Goal: Task Accomplishment & Management: Manage account settings

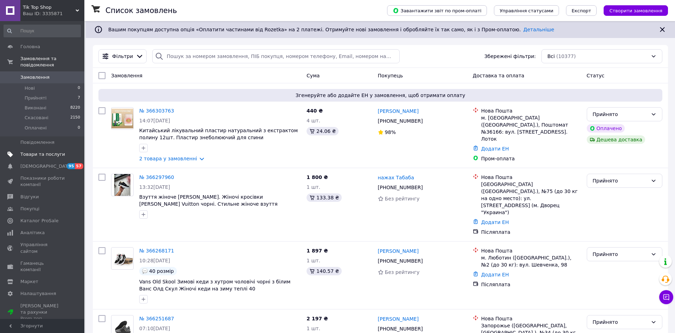
click at [33, 151] on span "Товари та послуги" at bounding box center [42, 154] width 45 height 6
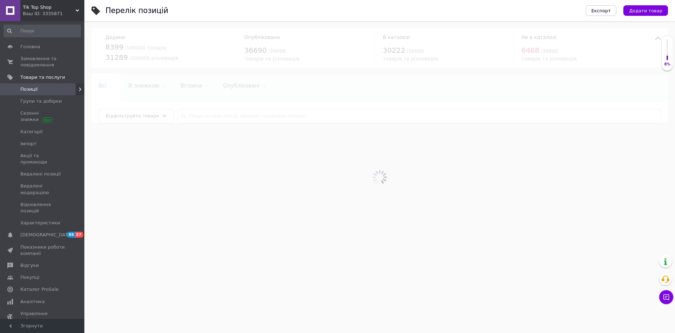
click at [199, 114] on div at bounding box center [379, 177] width 590 height 312
click at [199, 114] on input "text" at bounding box center [418, 116] width 483 height 14
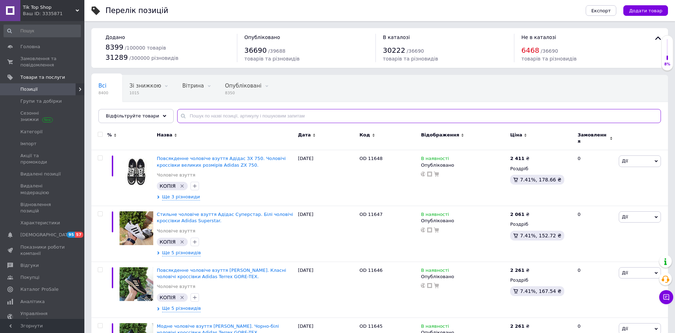
click at [199, 114] on input "text" at bounding box center [418, 116] width 483 height 14
paste input "9157"
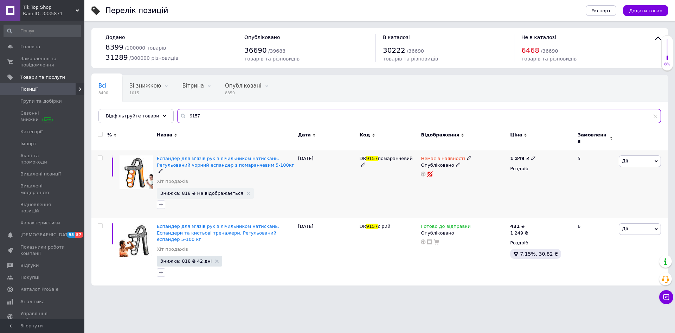
type input "9157"
click at [467, 155] on span at bounding box center [469, 157] width 4 height 5
click at [499, 180] on li "Готово до відправки" at bounding box center [505, 183] width 67 height 10
click at [304, 190] on div "[DATE]" at bounding box center [326, 184] width 61 height 68
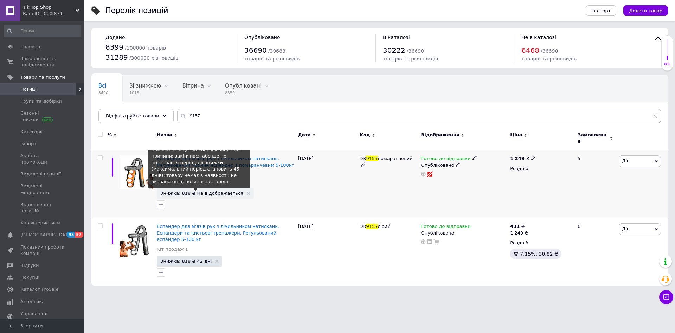
click at [190, 191] on span "Знижка: 818 ₴ Не відображається" at bounding box center [201, 193] width 83 height 5
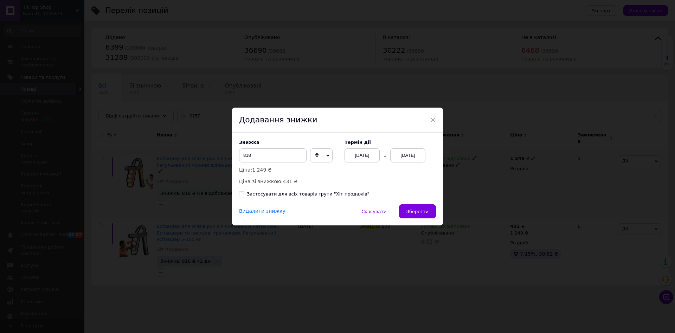
click at [414, 165] on div "Знижка 818 ₴ % Ціна: 1 249 ₴ Ціна зі знижкою: 431 ₴ Термін дії [DATE] [DATE]" at bounding box center [337, 162] width 197 height 46
click at [408, 156] on div "[DATE]" at bounding box center [407, 155] width 35 height 14
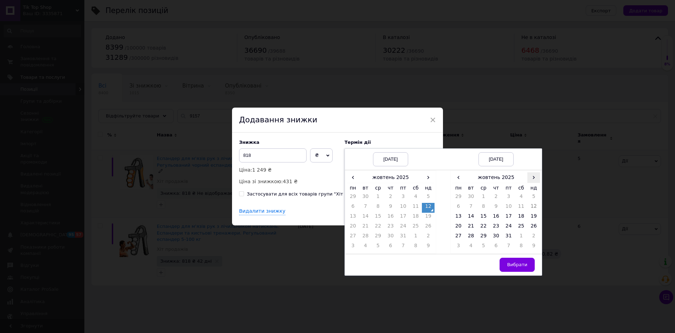
click at [531, 178] on span "›" at bounding box center [533, 177] width 13 height 10
click at [484, 237] on td "26" at bounding box center [483, 237] width 13 height 10
click at [529, 263] on button "Вибрати" at bounding box center [516, 265] width 35 height 14
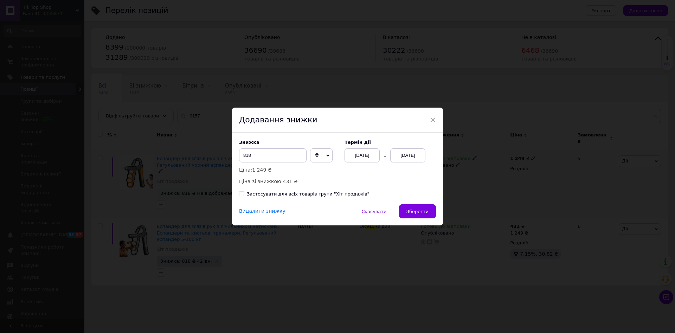
click at [257, 194] on div "Застосувати для всіх товарів групи "Хіт продажів"" at bounding box center [308, 194] width 123 height 6
click at [243, 194] on input "Застосувати для всіх товарів групи "Хіт продажів"" at bounding box center [241, 193] width 5 height 5
checkbox input "true"
click at [436, 223] on div "Видалити знижку   Скасувати   Зберегти" at bounding box center [337, 214] width 211 height 21
click at [423, 214] on span "Зберегти" at bounding box center [417, 211] width 22 height 5
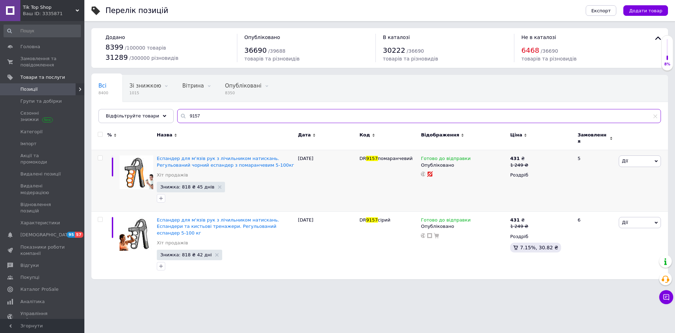
click at [187, 117] on input "9157" at bounding box center [418, 116] width 483 height 14
paste input "372"
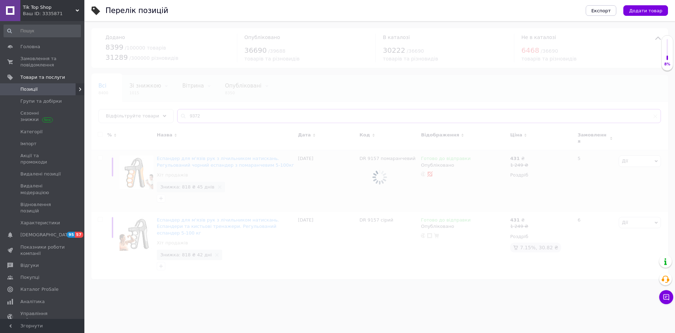
type input "9372"
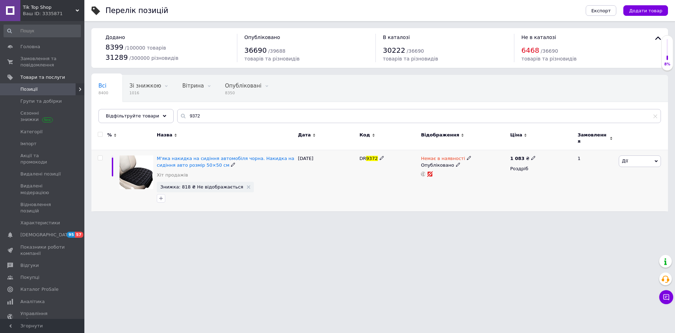
click at [459, 155] on div "Немає в наявності" at bounding box center [446, 158] width 50 height 6
click at [489, 178] on li "Готово до відправки" at bounding box center [505, 183] width 67 height 10
drag, startPoint x: 343, startPoint y: 199, endPoint x: 306, endPoint y: 199, distance: 36.5
click at [336, 199] on div "[DATE]" at bounding box center [326, 180] width 61 height 61
click at [225, 186] on span "Знижка: 818 ₴ Не відображається" at bounding box center [205, 187] width 97 height 11
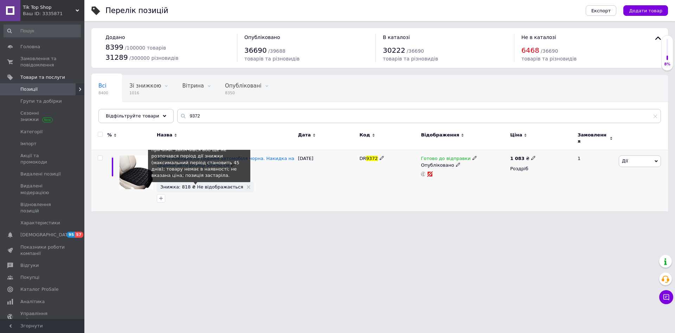
click at [210, 184] on span "Знижка: 818 ₴ Не відображається" at bounding box center [201, 186] width 83 height 5
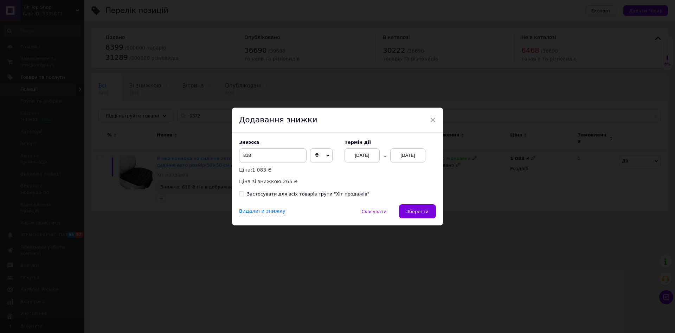
click at [414, 155] on div "[DATE]" at bounding box center [407, 155] width 35 height 14
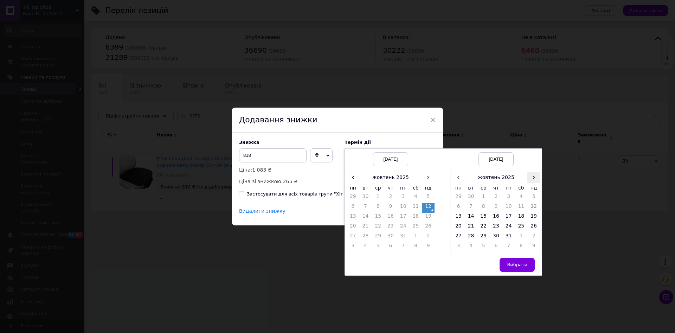
click at [530, 176] on span "›" at bounding box center [533, 177] width 13 height 10
click at [460, 180] on span "‹" at bounding box center [458, 177] width 13 height 10
click at [460, 179] on span "‹" at bounding box center [458, 177] width 13 height 10
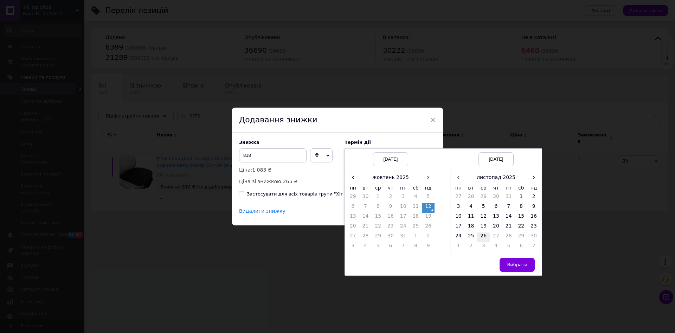
click at [480, 236] on td "26" at bounding box center [483, 237] width 13 height 10
click at [519, 266] on span "Вибрати" at bounding box center [517, 264] width 20 height 5
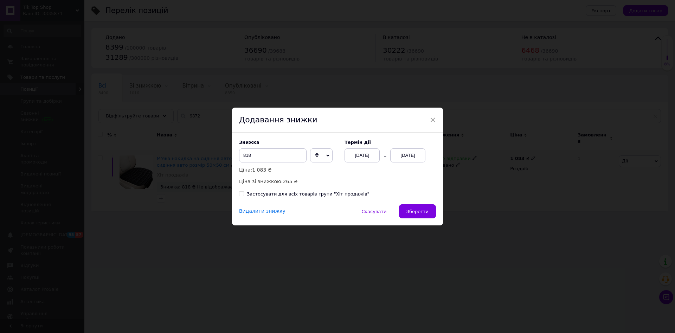
click at [276, 196] on div "Застосувати для всіх товарів групи "Хіт продажів"" at bounding box center [308, 194] width 123 height 6
click at [243, 196] on input "Застосувати для всіх товарів групи "Хіт продажів"" at bounding box center [241, 193] width 5 height 5
checkbox input "true"
click at [415, 215] on button "Зберегти" at bounding box center [417, 211] width 37 height 14
